Goal: Task Accomplishment & Management: Use online tool/utility

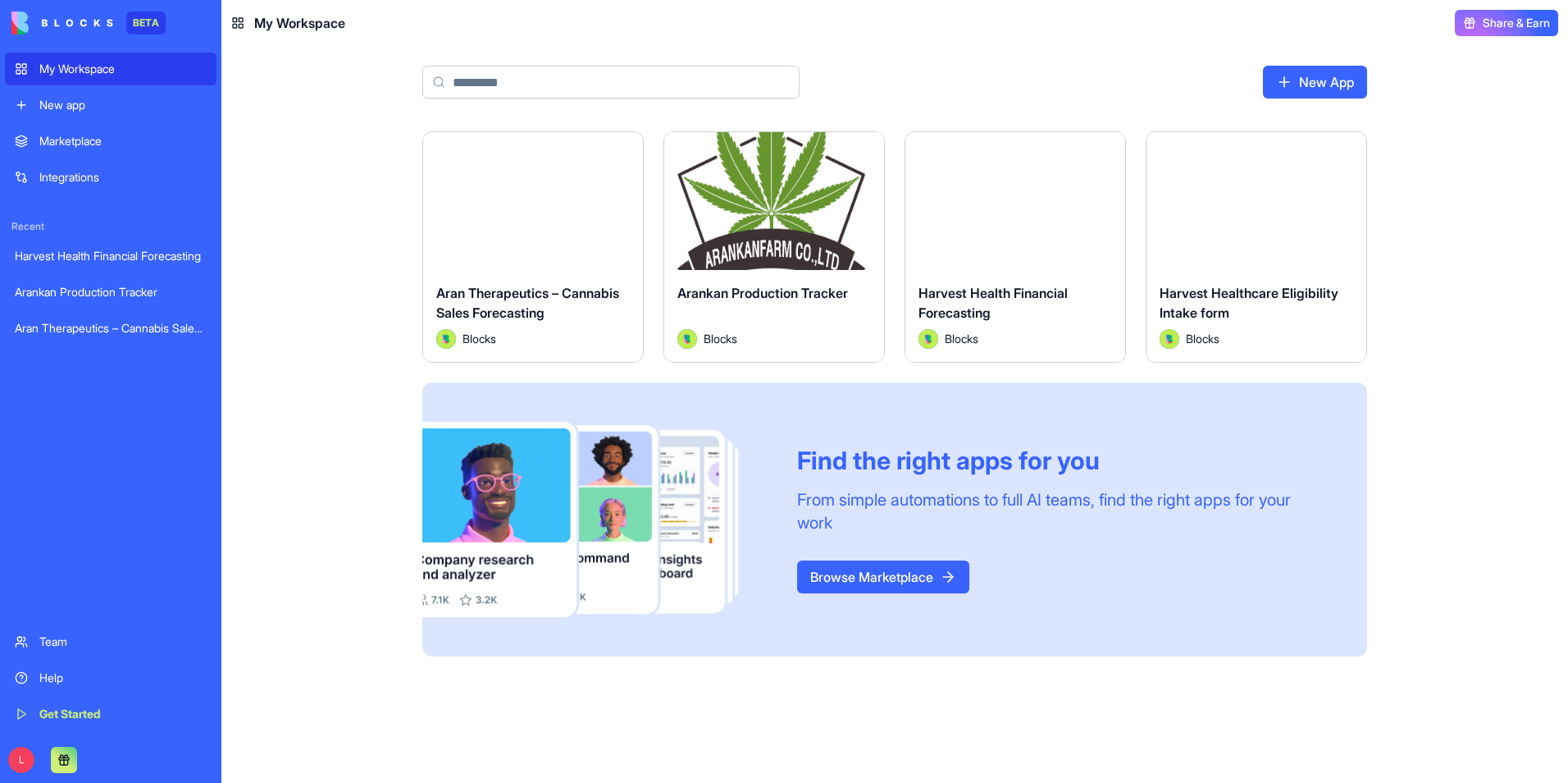
click at [498, 262] on div "Launch" at bounding box center [533, 201] width 220 height 138
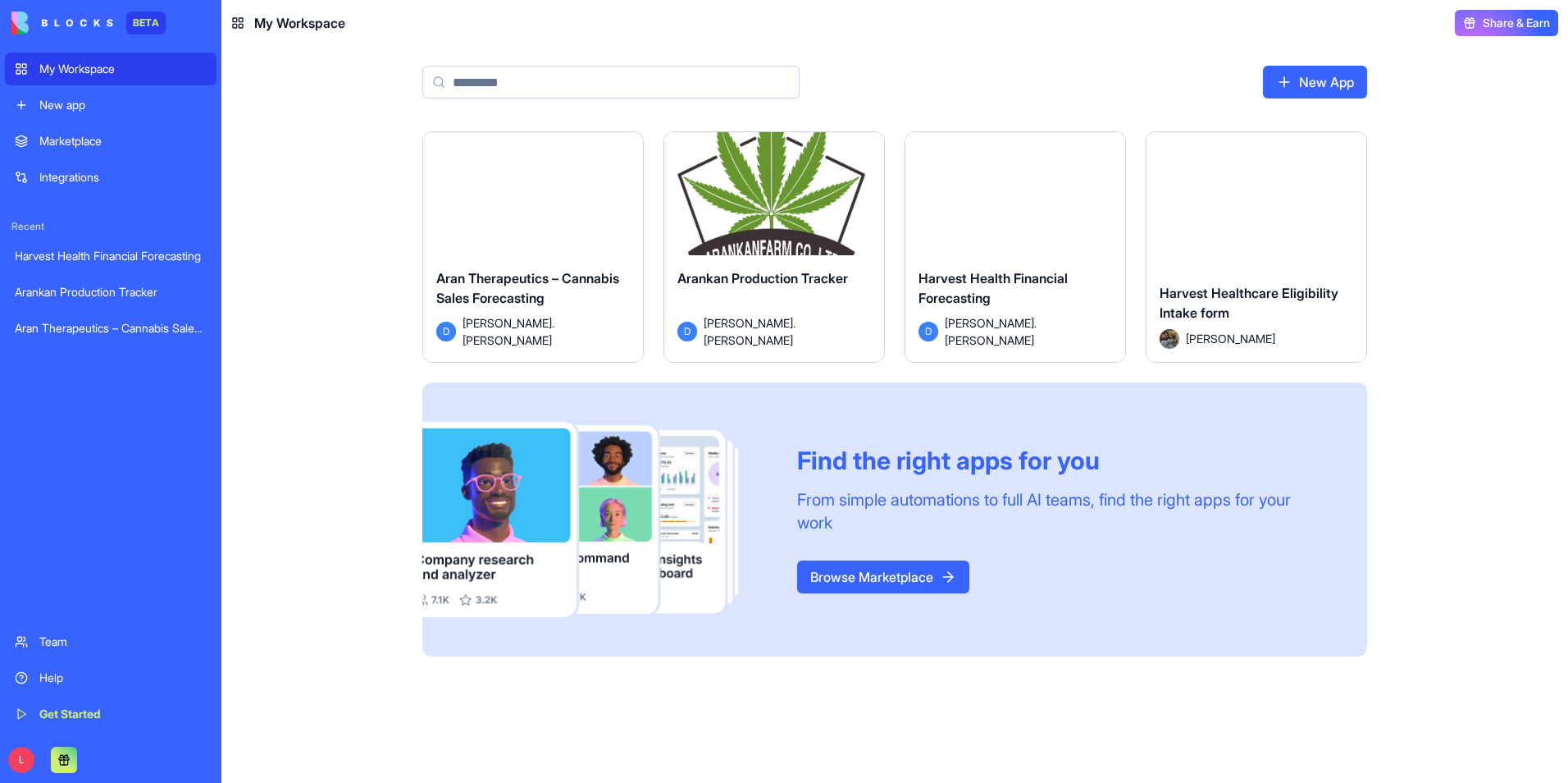
click at [770, 162] on div "Launch" at bounding box center [774, 201] width 220 height 138
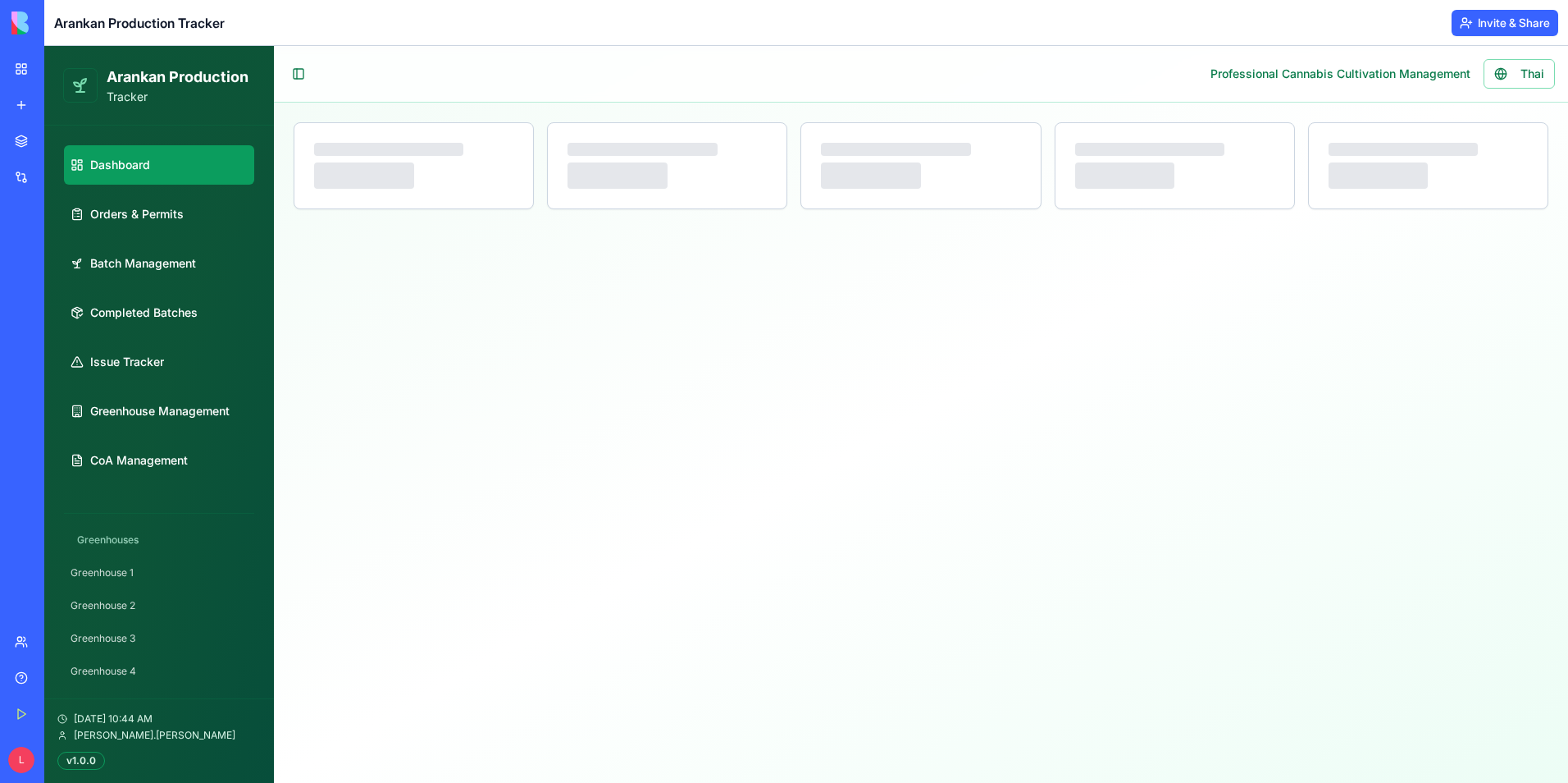
select select "**"
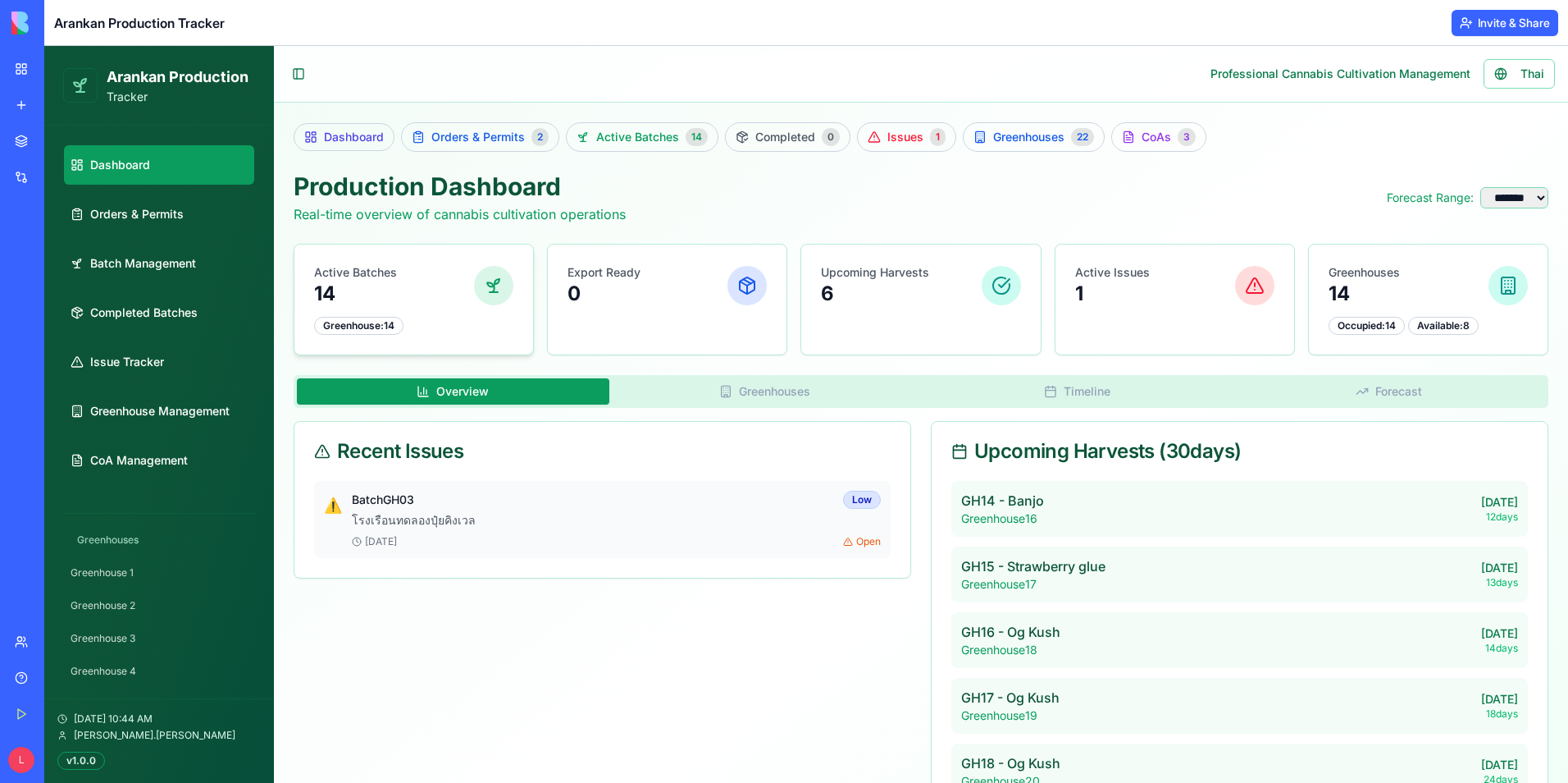
click at [407, 299] on div "Active Batches 14" at bounding box center [414, 284] width 199 height 42
click at [140, 263] on span "Batch Management" at bounding box center [143, 263] width 106 height 16
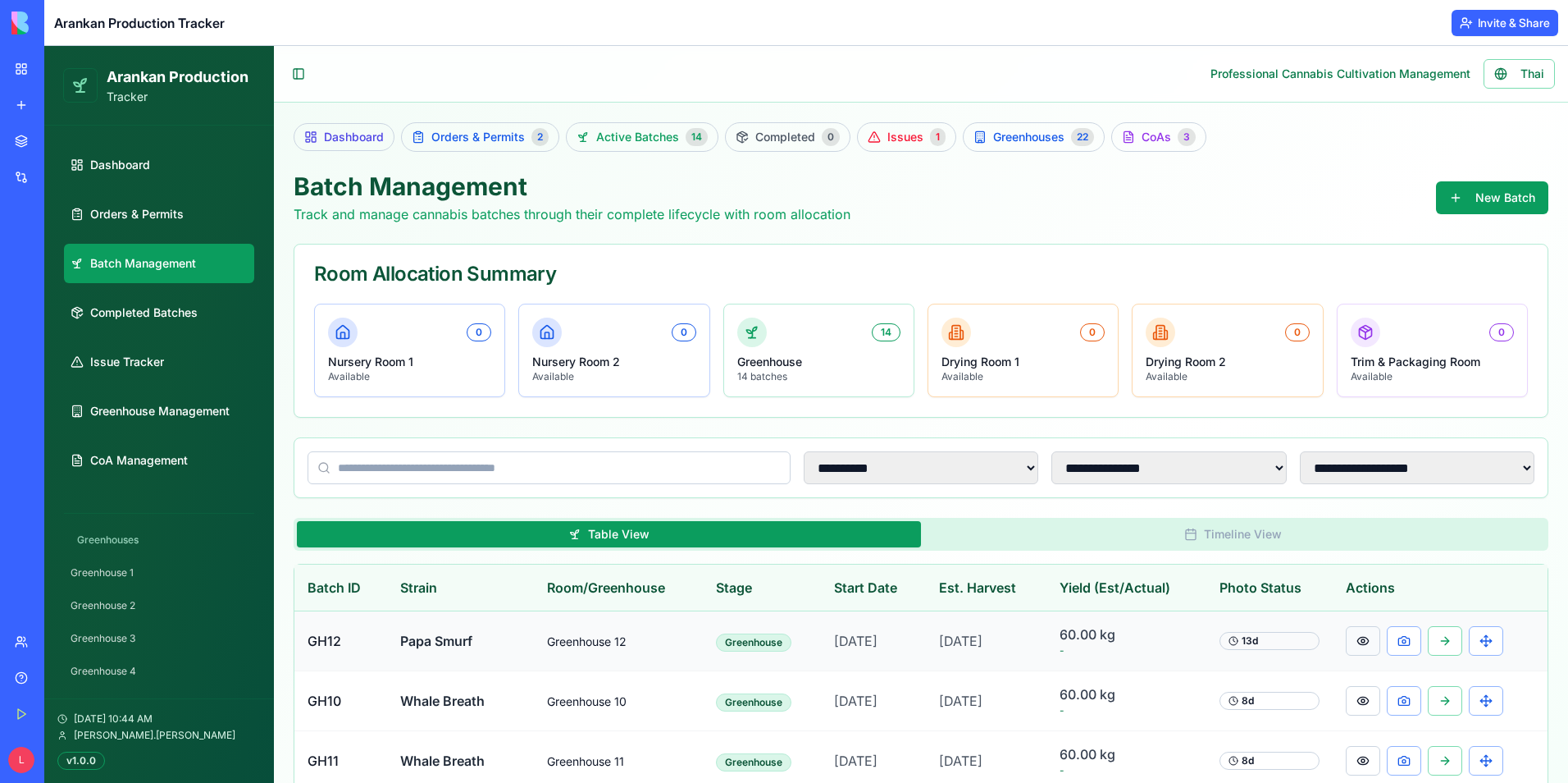
click at [1347, 642] on button at bounding box center [1363, 640] width 35 height 29
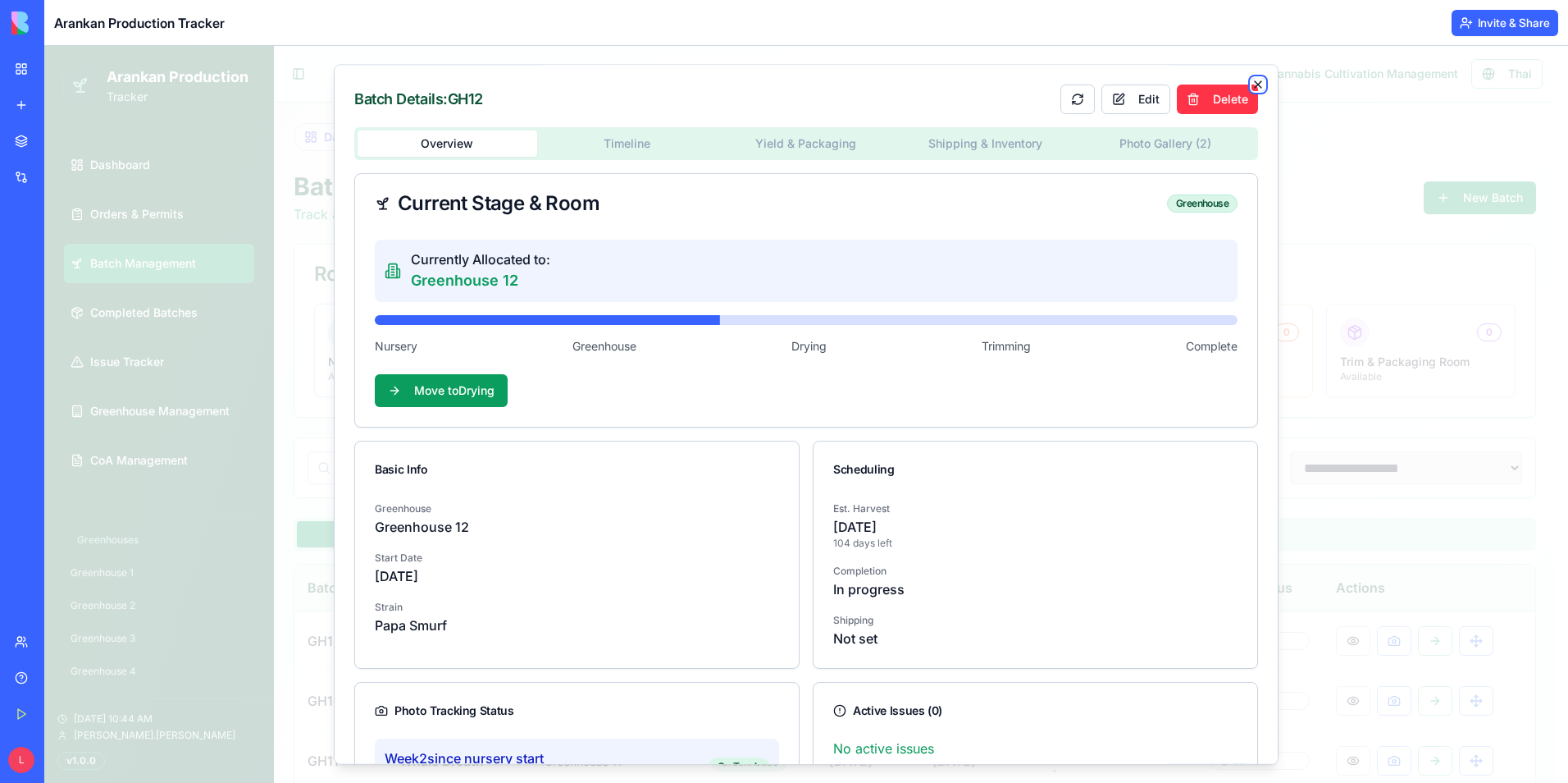
click at [1256, 84] on icon "button" at bounding box center [1258, 84] width 7 height 7
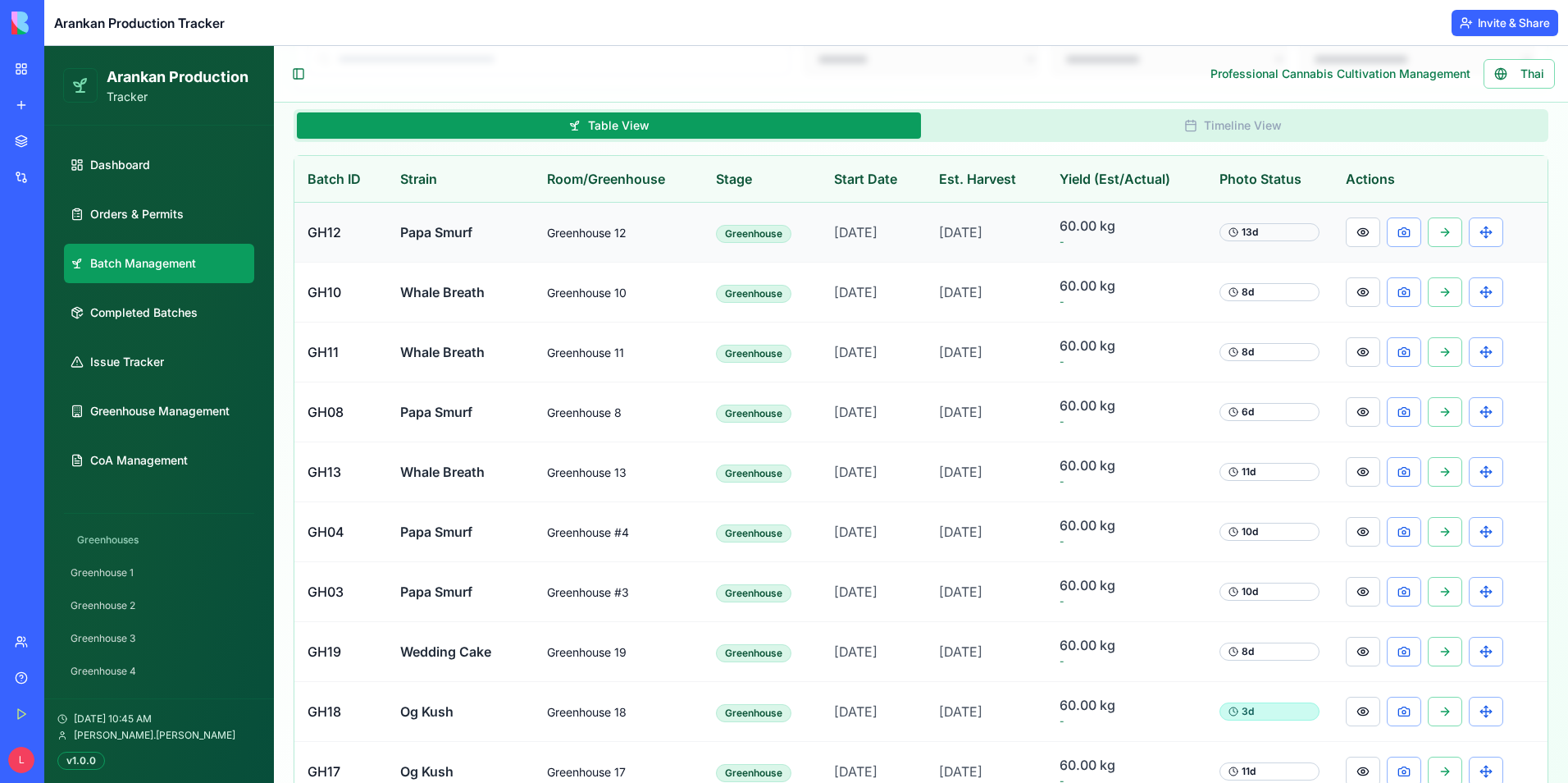
scroll to position [410, 0]
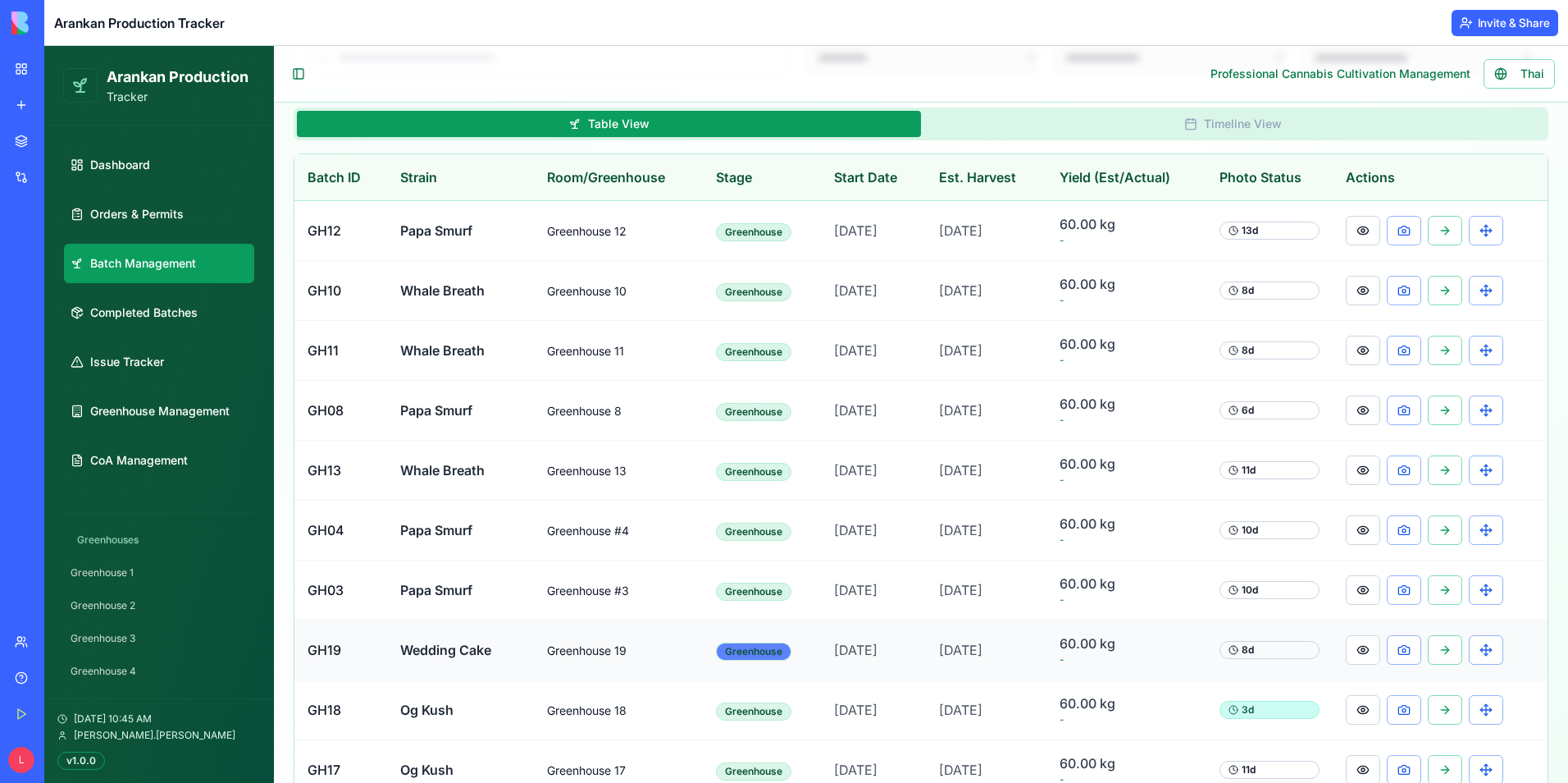
click at [735, 655] on div "Greenhouse" at bounding box center [754, 651] width 75 height 18
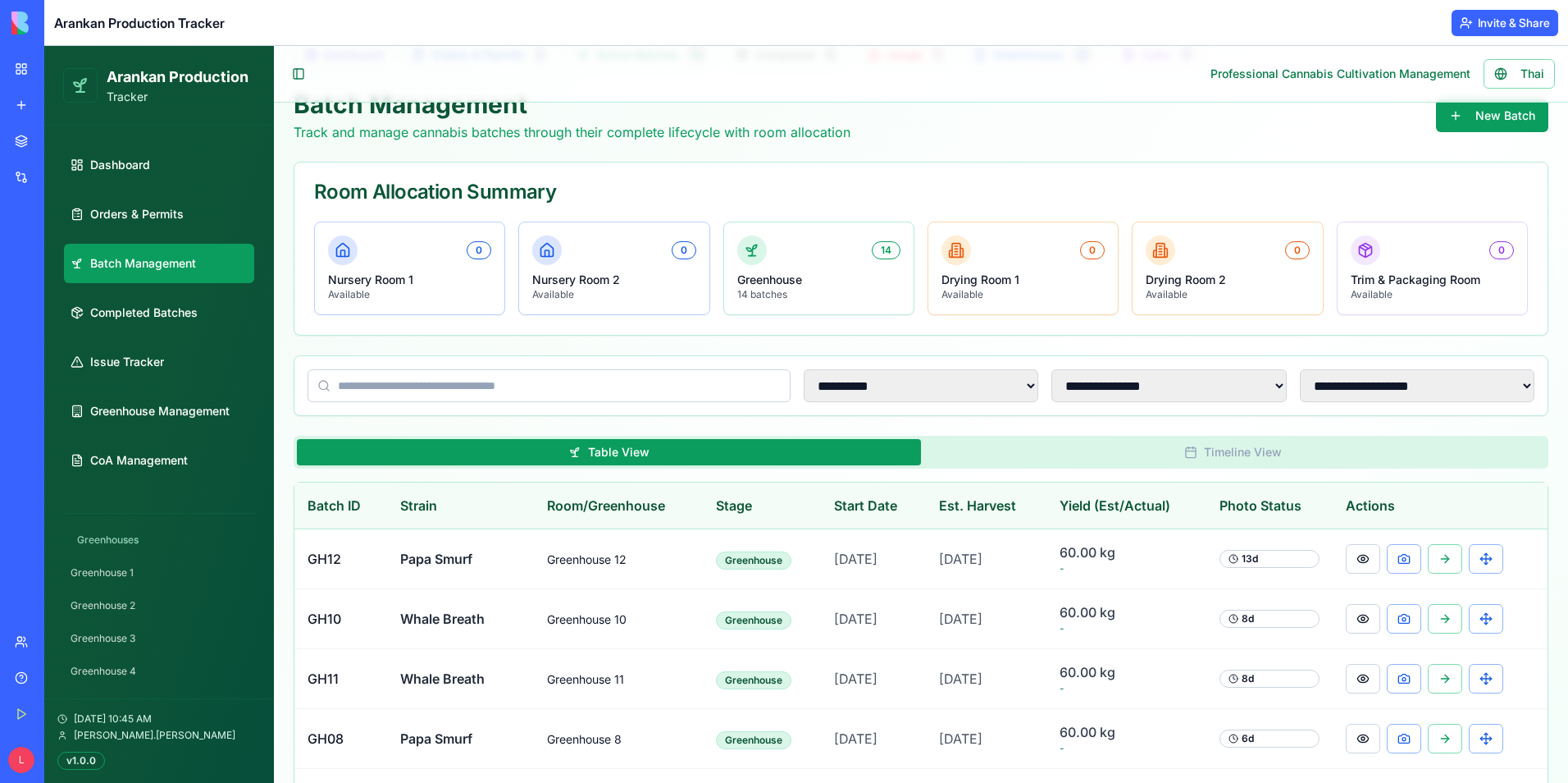
scroll to position [0, 0]
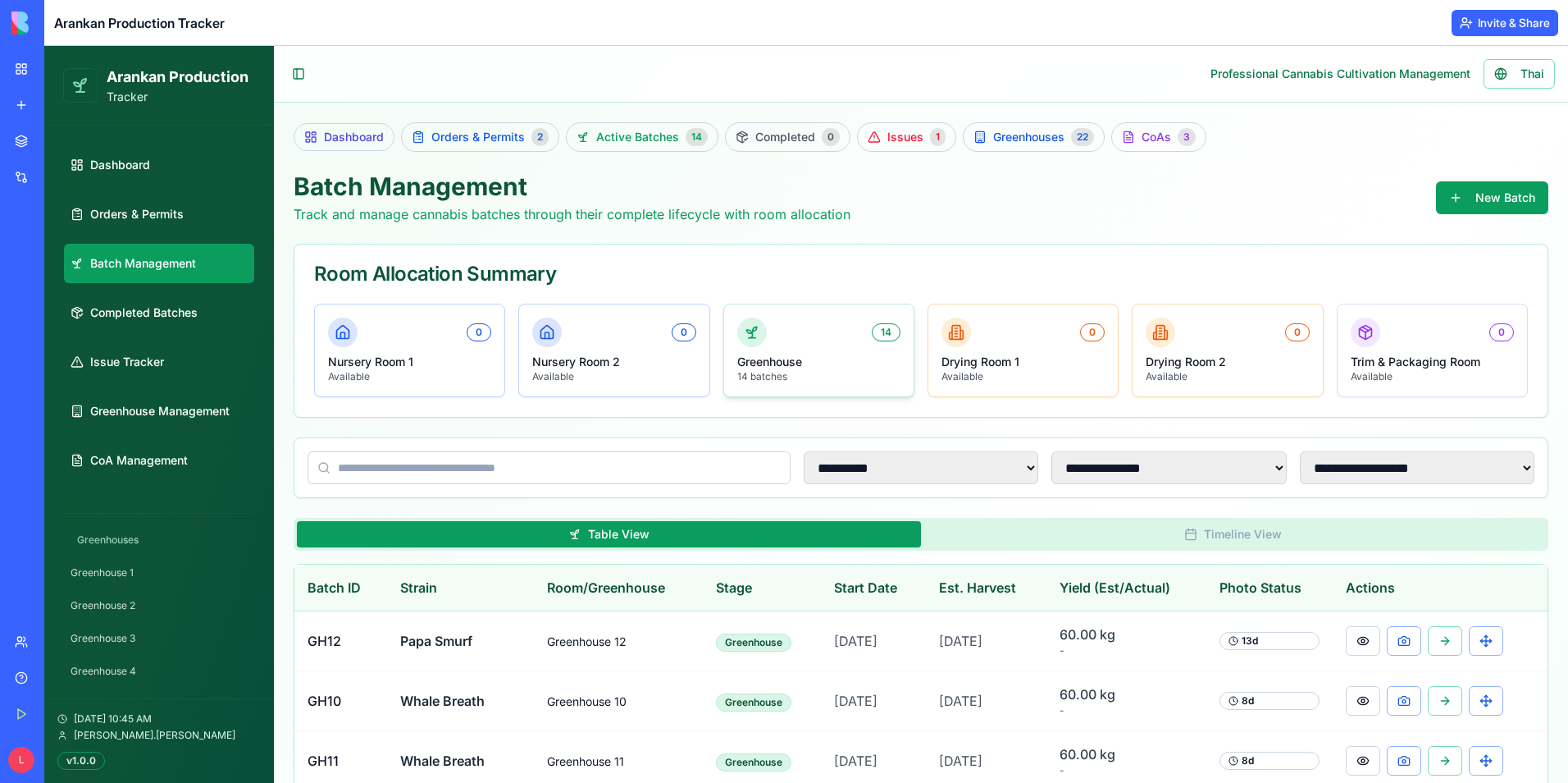
click at [846, 356] on p "Greenhouse" at bounding box center [819, 361] width 163 height 16
click at [627, 145] on span "Active Batches" at bounding box center [638, 136] width 83 height 16
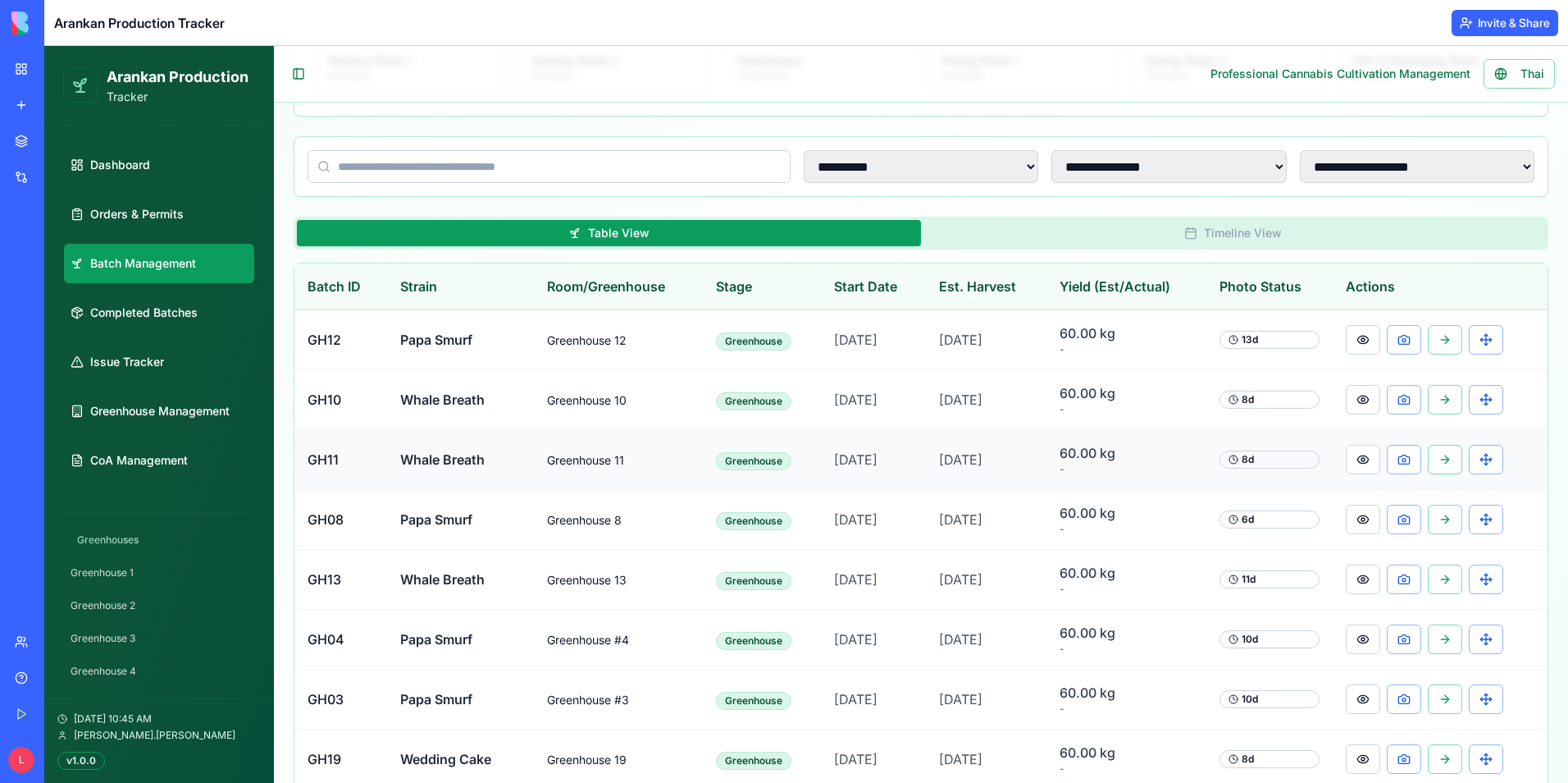
scroll to position [297, 0]
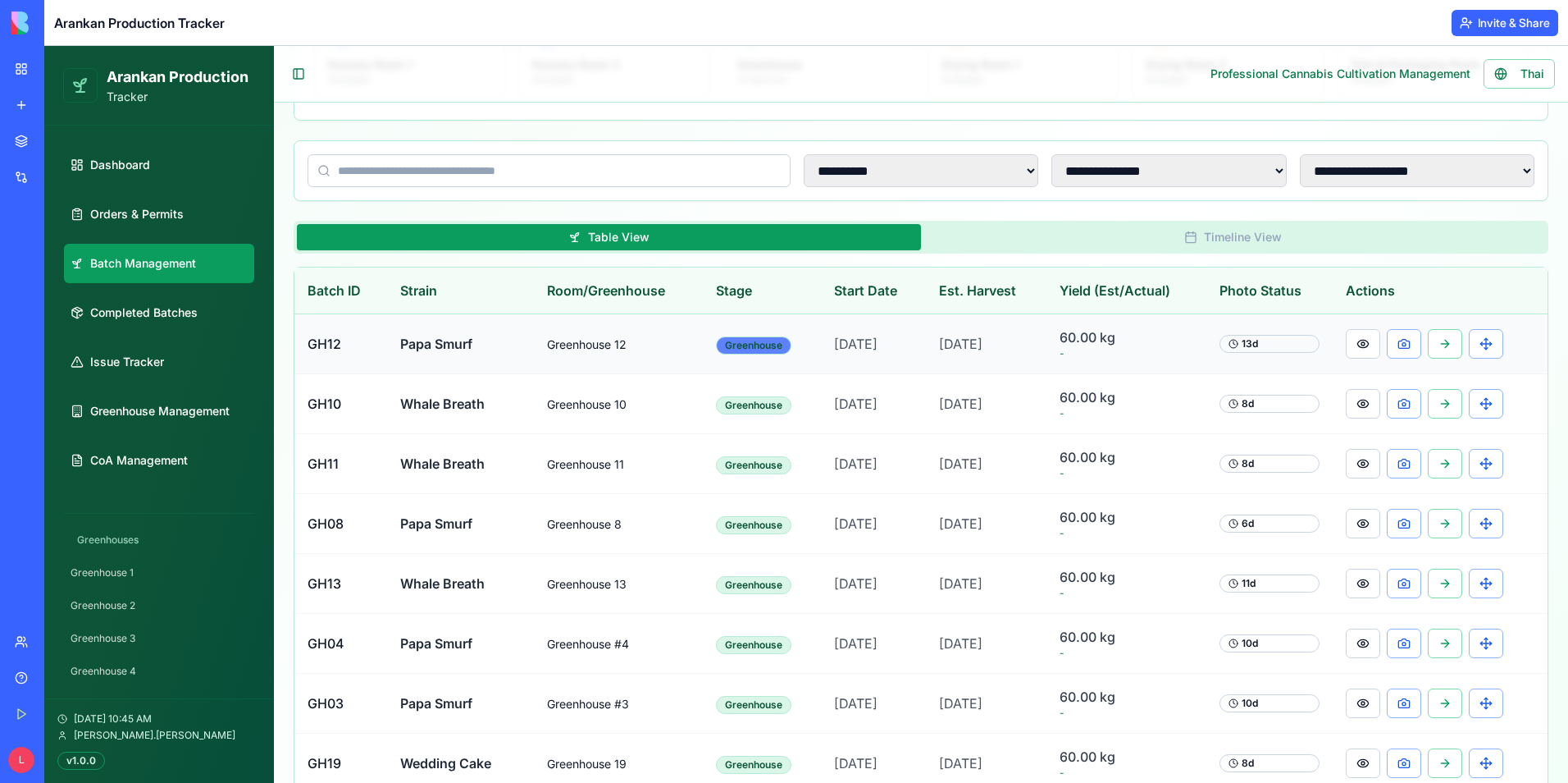
click at [716, 341] on div "Greenhouse" at bounding box center [754, 345] width 75 height 18
click at [598, 345] on span "Greenhouse 12" at bounding box center [586, 344] width 80 height 14
click at [1144, 335] on span "60.00 kg" at bounding box center [1126, 337] width 133 height 20
click at [1294, 348] on div "13 d" at bounding box center [1270, 344] width 100 height 18
click at [1251, 346] on div "13 d" at bounding box center [1270, 344] width 100 height 18
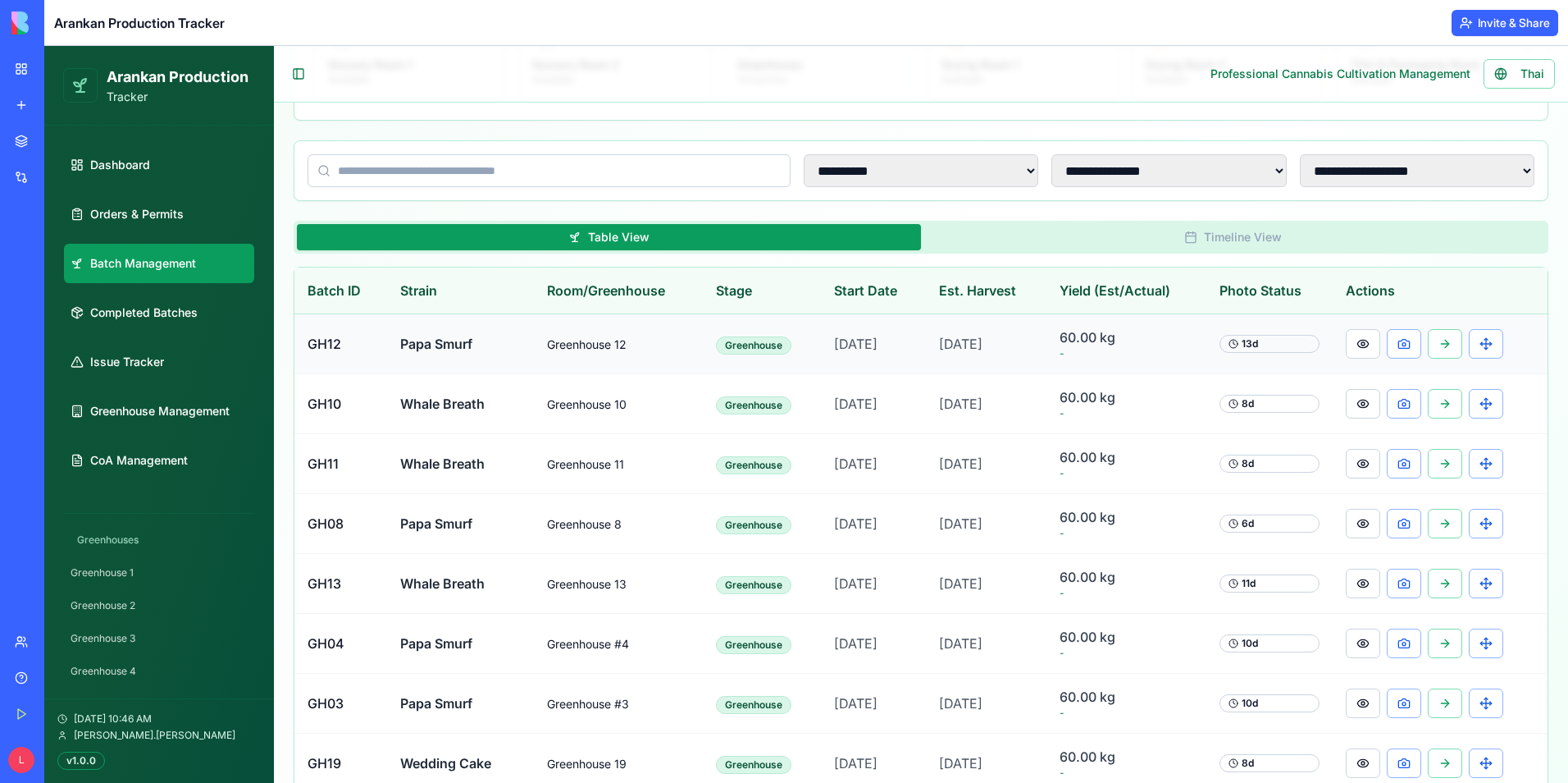
click at [1019, 353] on td "[DATE]" at bounding box center [986, 345] width 121 height 60
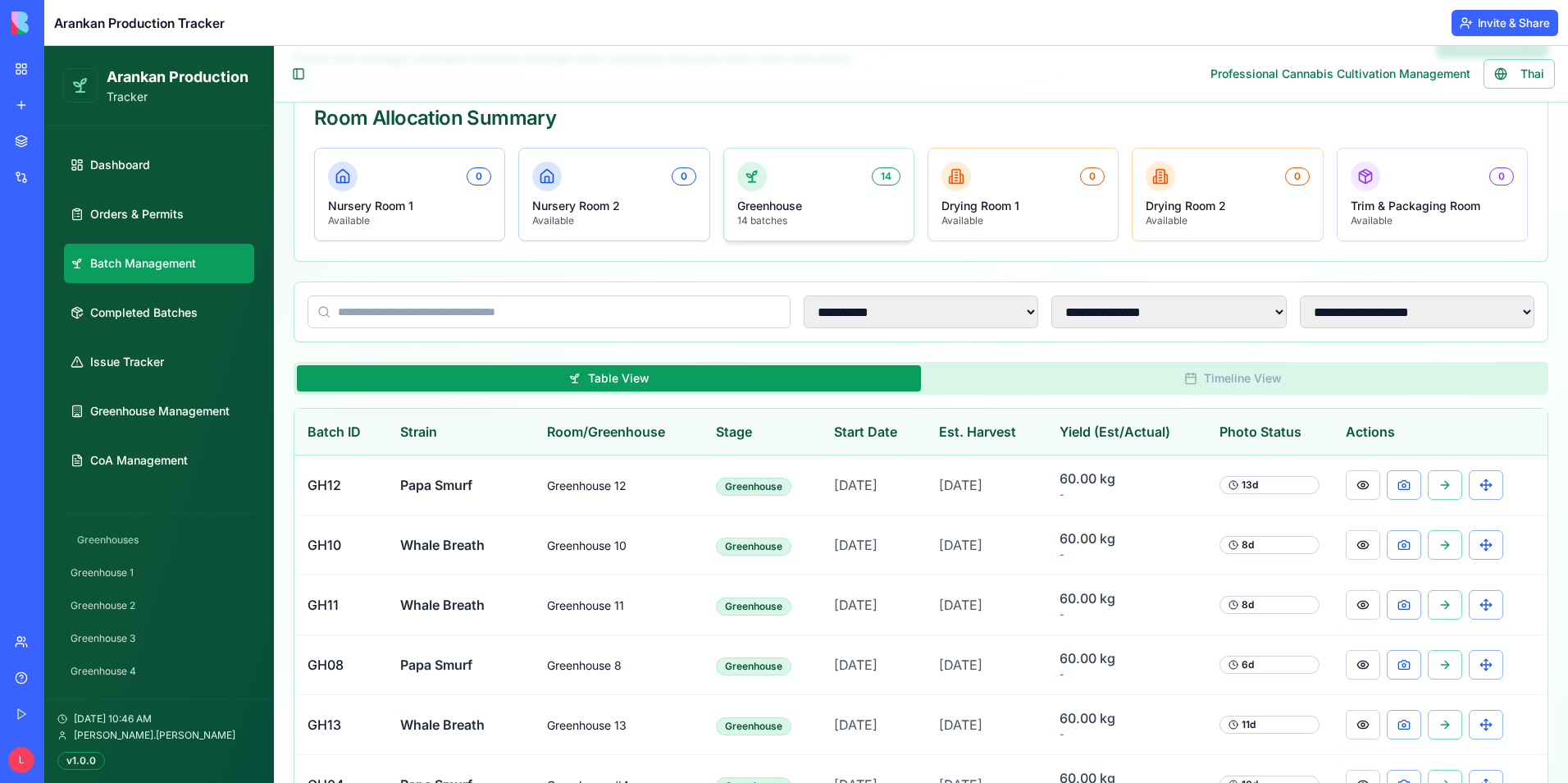
scroll to position [51, 0]
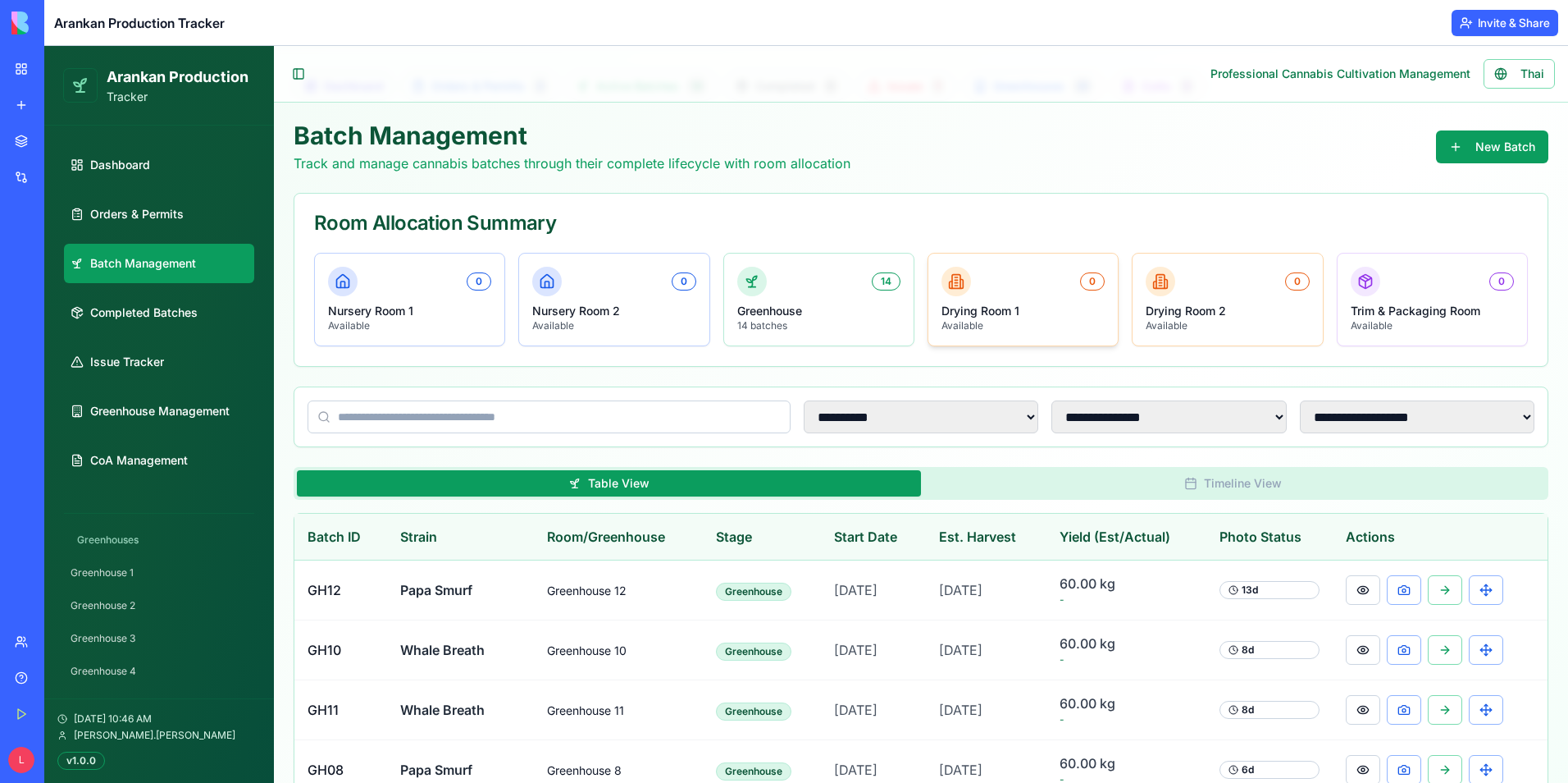
click at [980, 309] on p "Drying Room 1" at bounding box center [1024, 311] width 163 height 16
click at [123, 154] on link "Dashboard" at bounding box center [159, 165] width 190 height 39
select select "**"
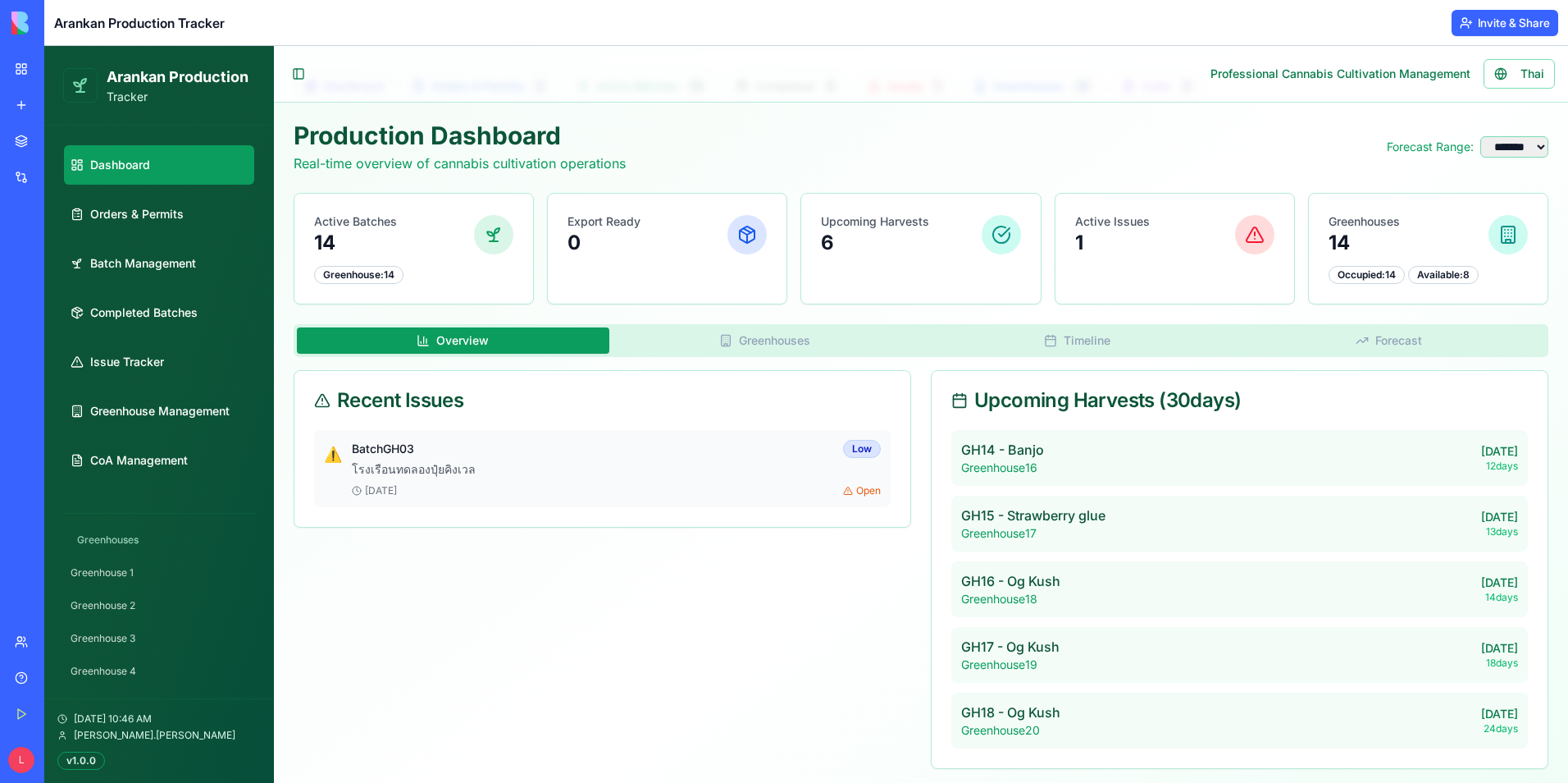
click at [1013, 519] on p "GH15 - Strawberry glue" at bounding box center [1034, 514] width 145 height 20
click at [388, 279] on div "Greenhouse : 14" at bounding box center [358, 274] width 89 height 18
click at [376, 234] on p "14" at bounding box center [356, 243] width 83 height 26
click at [454, 227] on div "Active Batches 14" at bounding box center [414, 234] width 199 height 42
click at [484, 238] on icon at bounding box center [494, 235] width 20 height 20
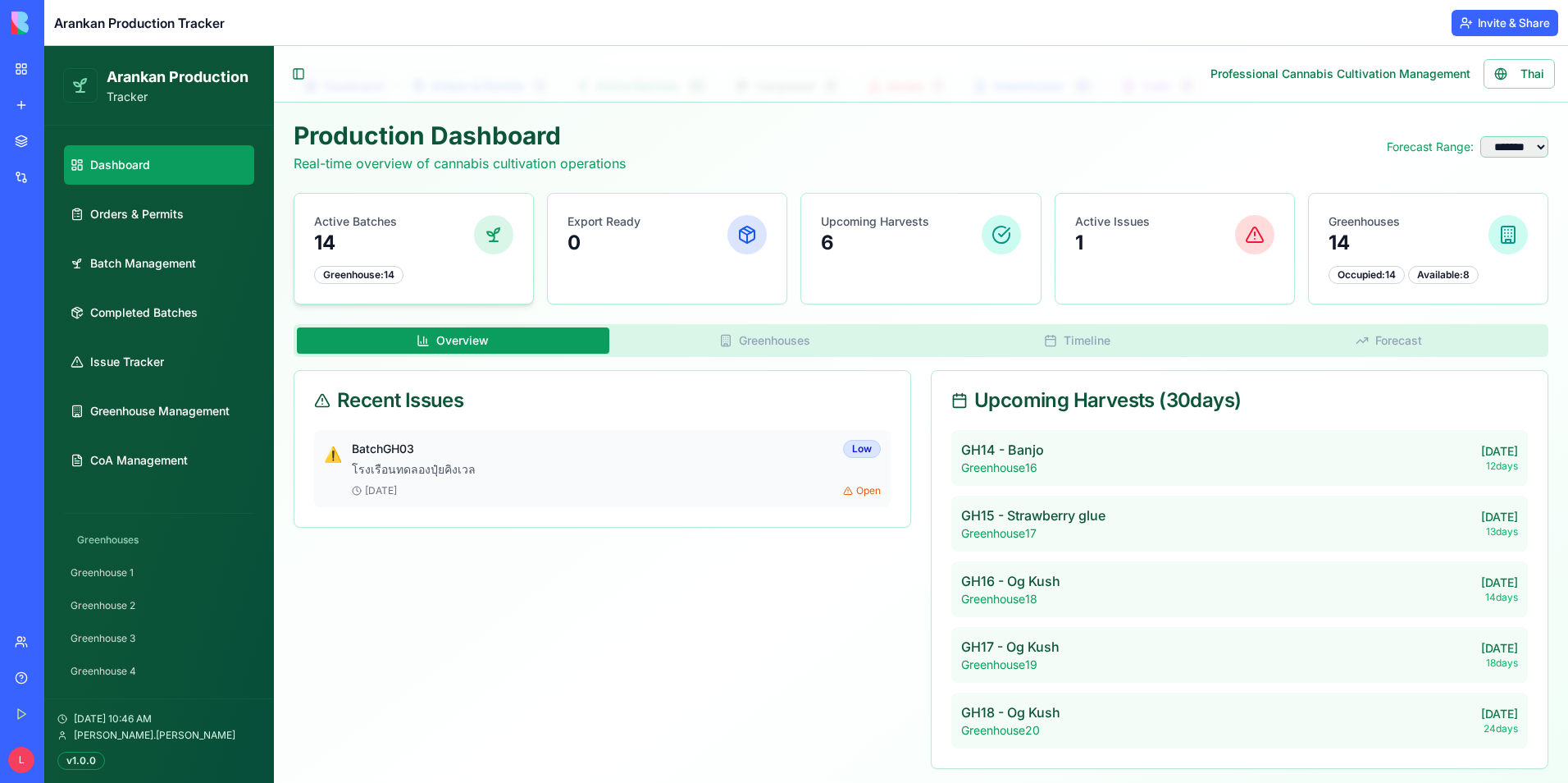
click at [388, 272] on div "Greenhouse : 14" at bounding box center [358, 274] width 89 height 18
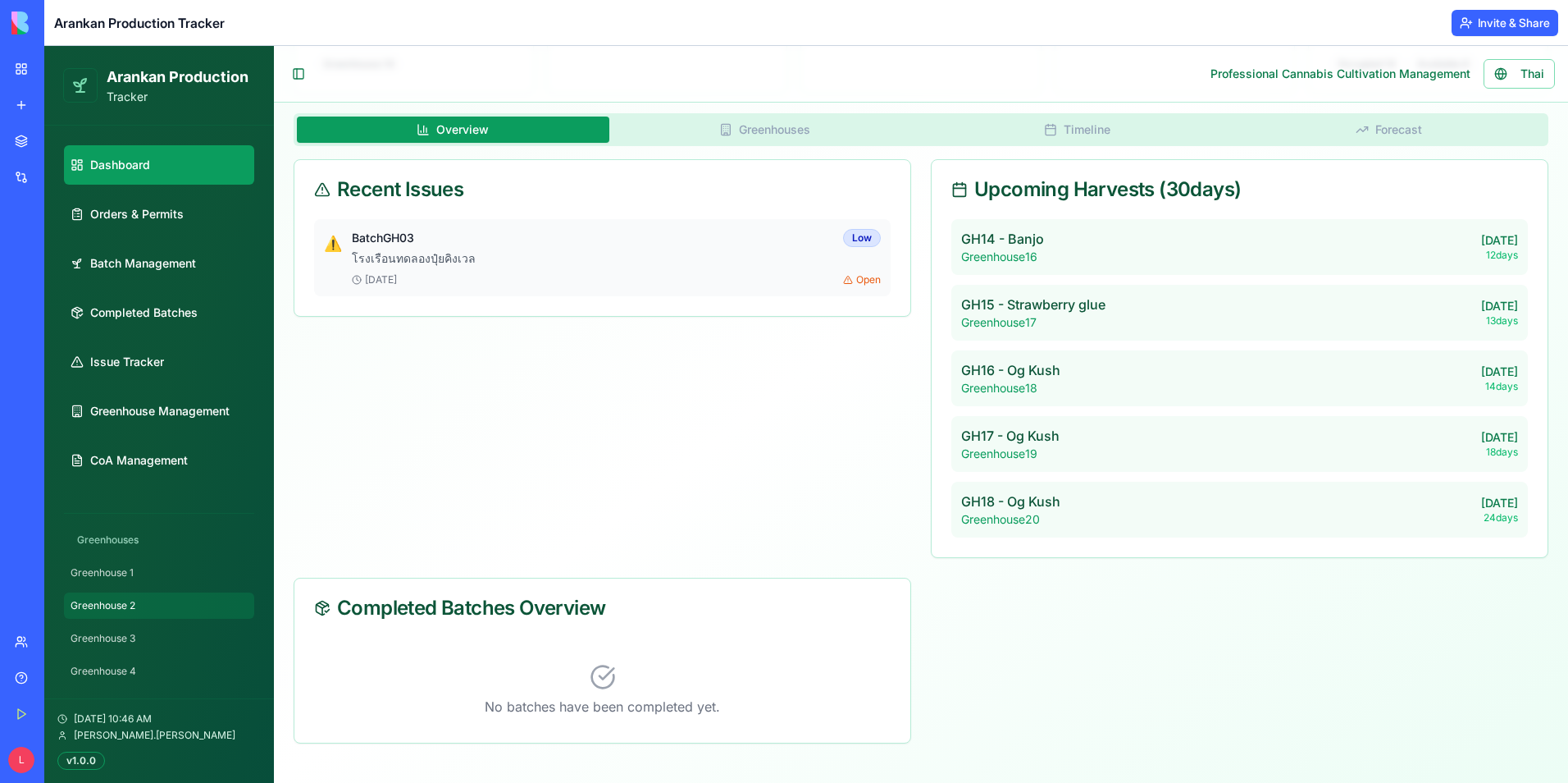
click at [146, 594] on link "Greenhouse 2" at bounding box center [159, 606] width 190 height 26
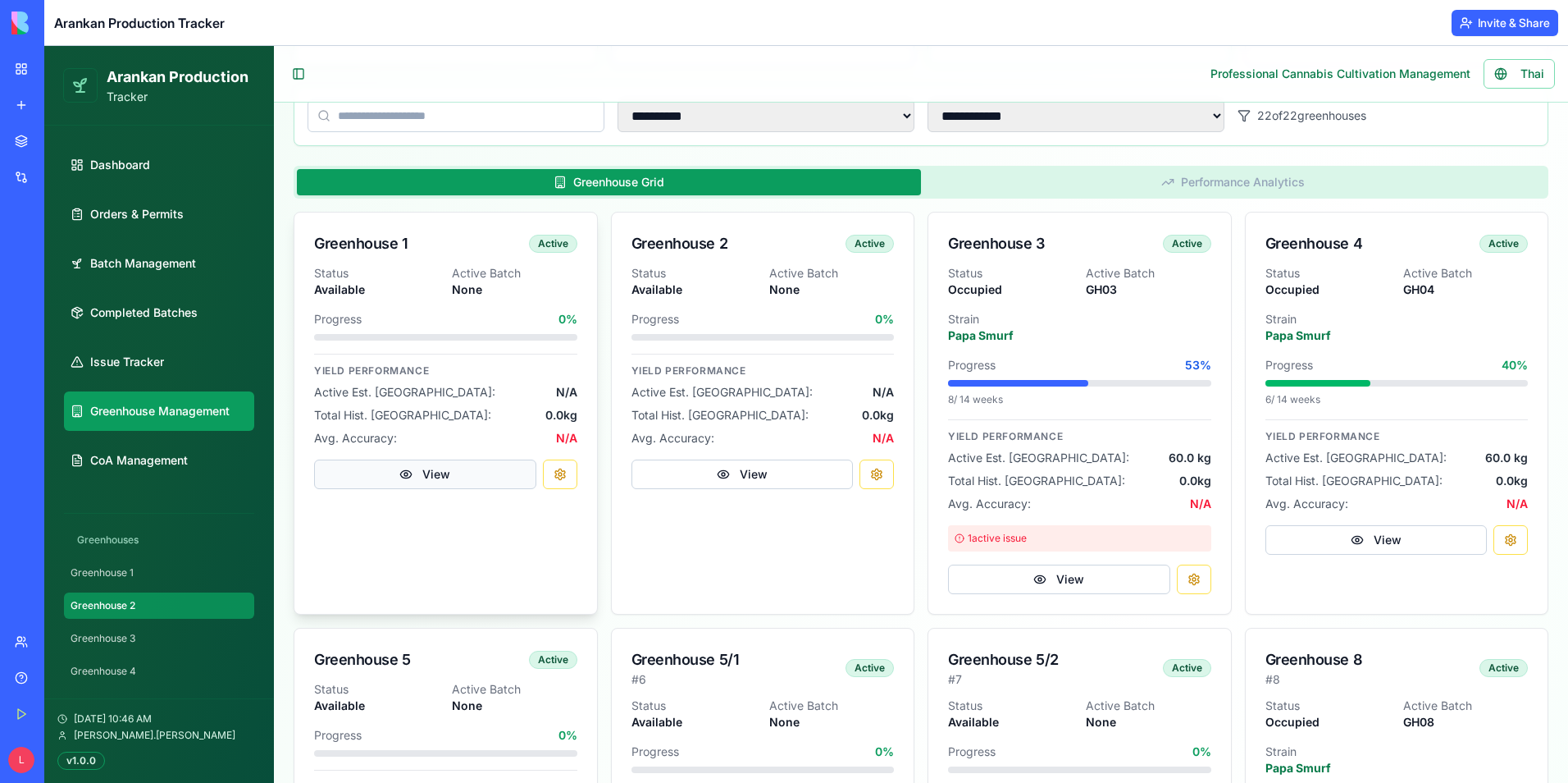
click at [406, 478] on button "View" at bounding box center [425, 474] width 222 height 29
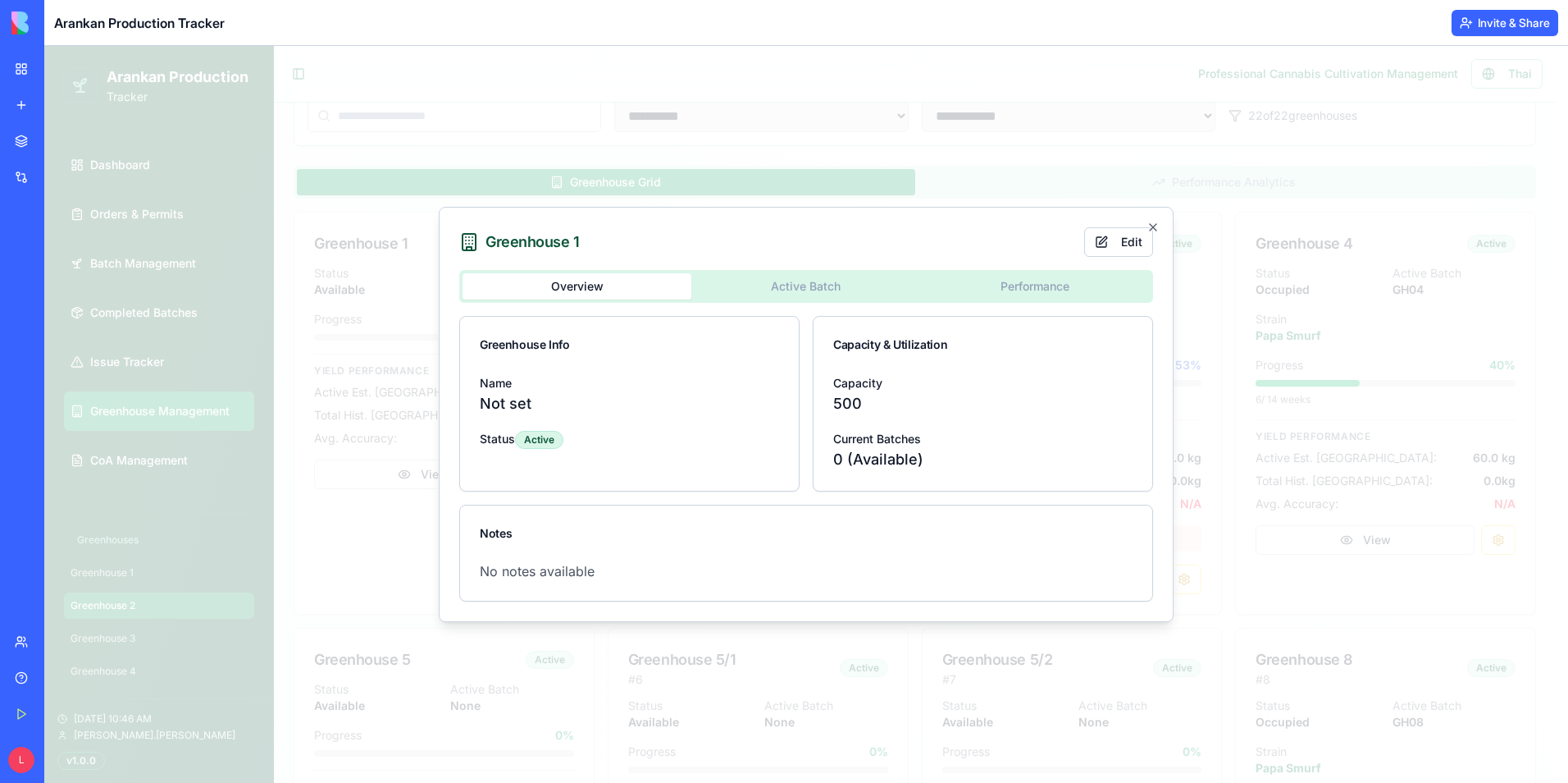
click at [1160, 231] on div "Greenhouse 1 Edit Overview Active Batch Performance Greenhouse Info Name Not se…" at bounding box center [806, 414] width 735 height 415
click at [1160, 224] on div "Greenhouse 1 Edit Overview Active Batch Performance Greenhouse Info Name Not se…" at bounding box center [806, 414] width 735 height 415
click at [1154, 225] on icon "button" at bounding box center [1153, 227] width 13 height 13
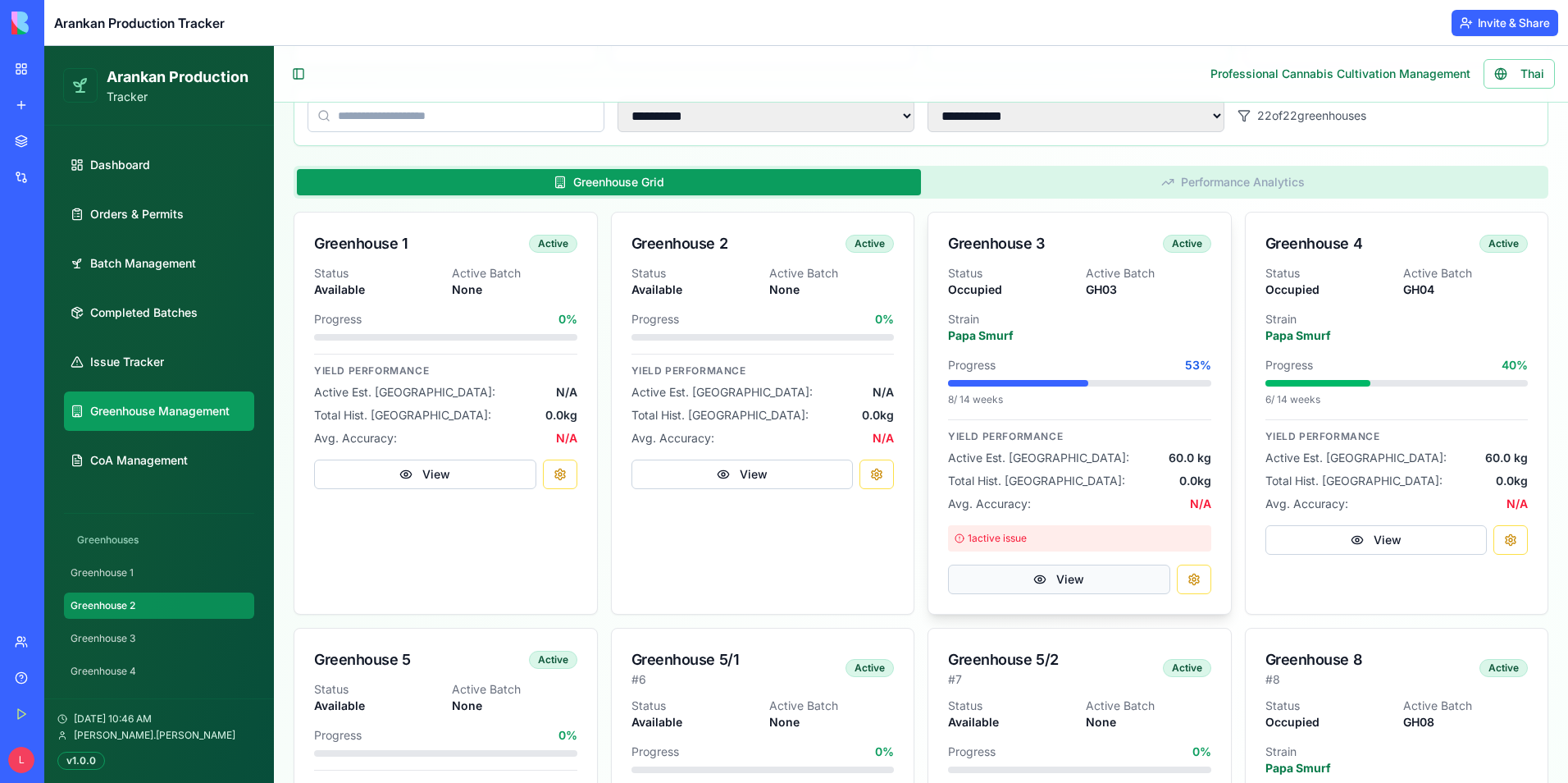
click at [1073, 577] on button "View" at bounding box center [1059, 578] width 222 height 29
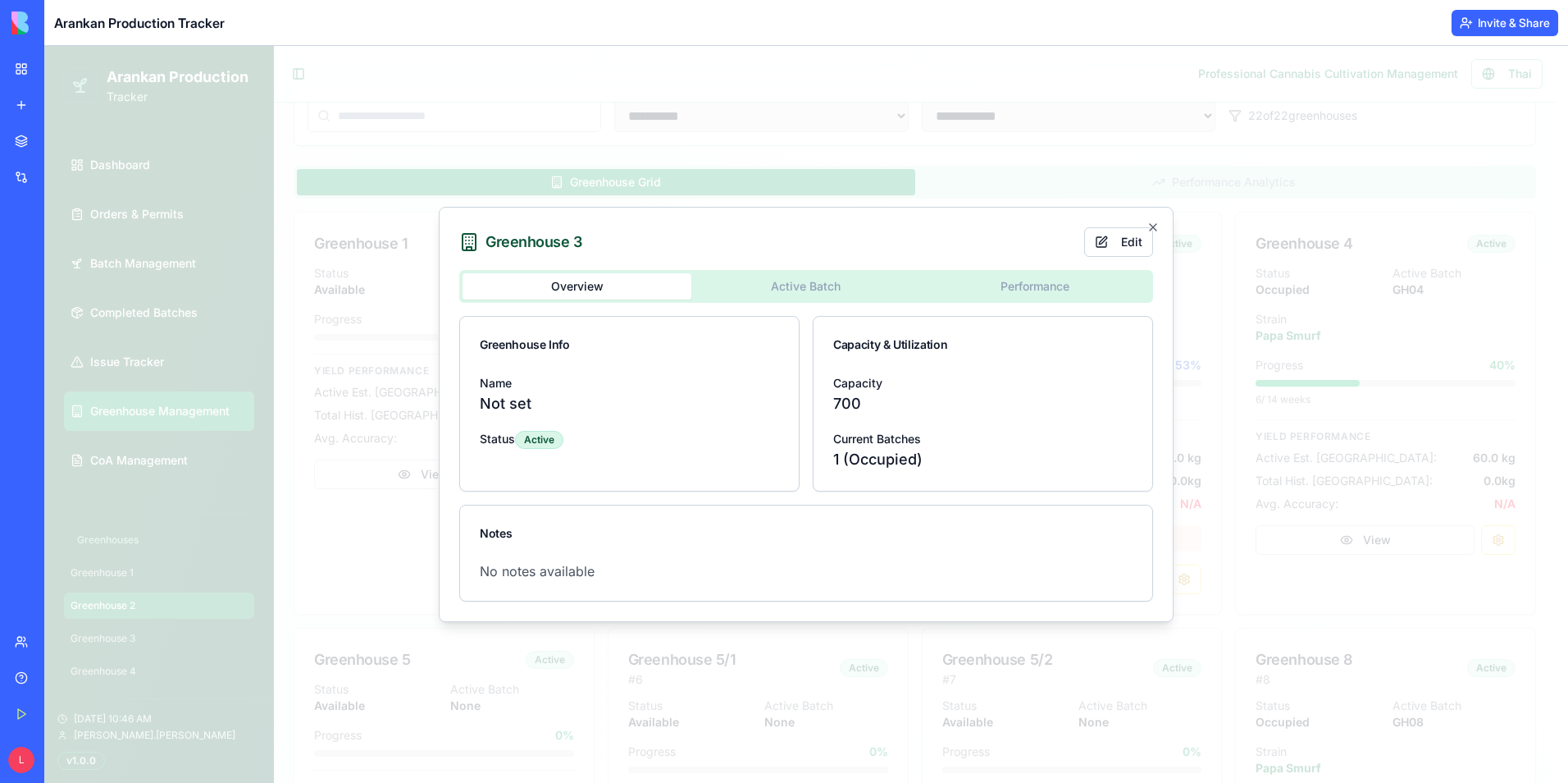
click at [1163, 232] on div "Greenhouse 3 Edit Overview Active Batch Performance Greenhouse Info Name Not se…" at bounding box center [806, 414] width 735 height 415
click at [1156, 222] on icon "button" at bounding box center [1153, 227] width 13 height 13
